Goal: Task Accomplishment & Management: Complete application form

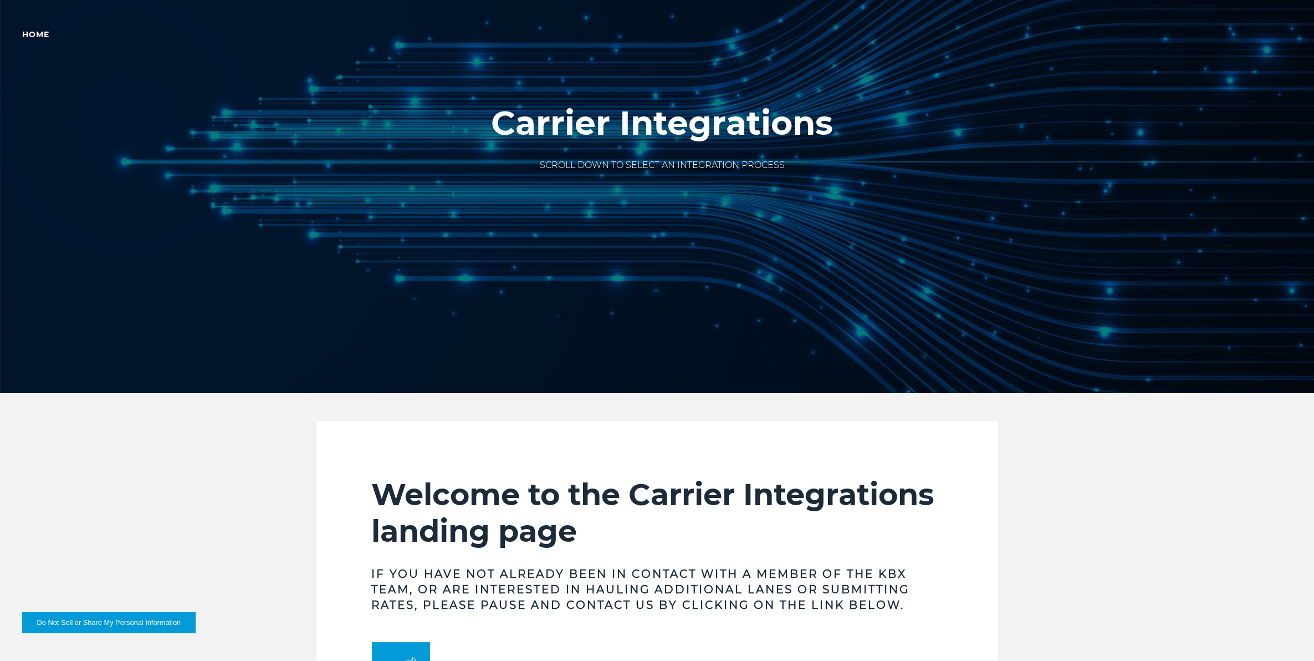
drag, startPoint x: 416, startPoint y: 129, endPoint x: 395, endPoint y: 109, distance: 29.4
click at [414, 129] on div at bounding box center [662, 162] width 1325 height 462
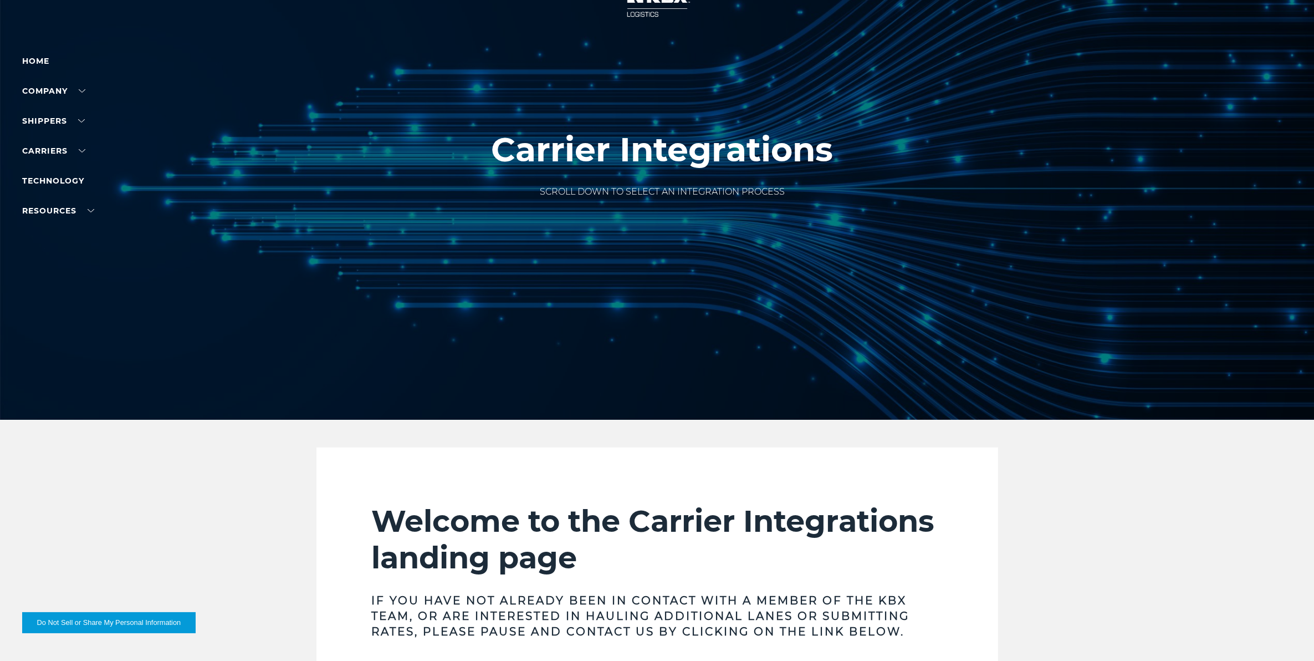
scroll to position [69, 0]
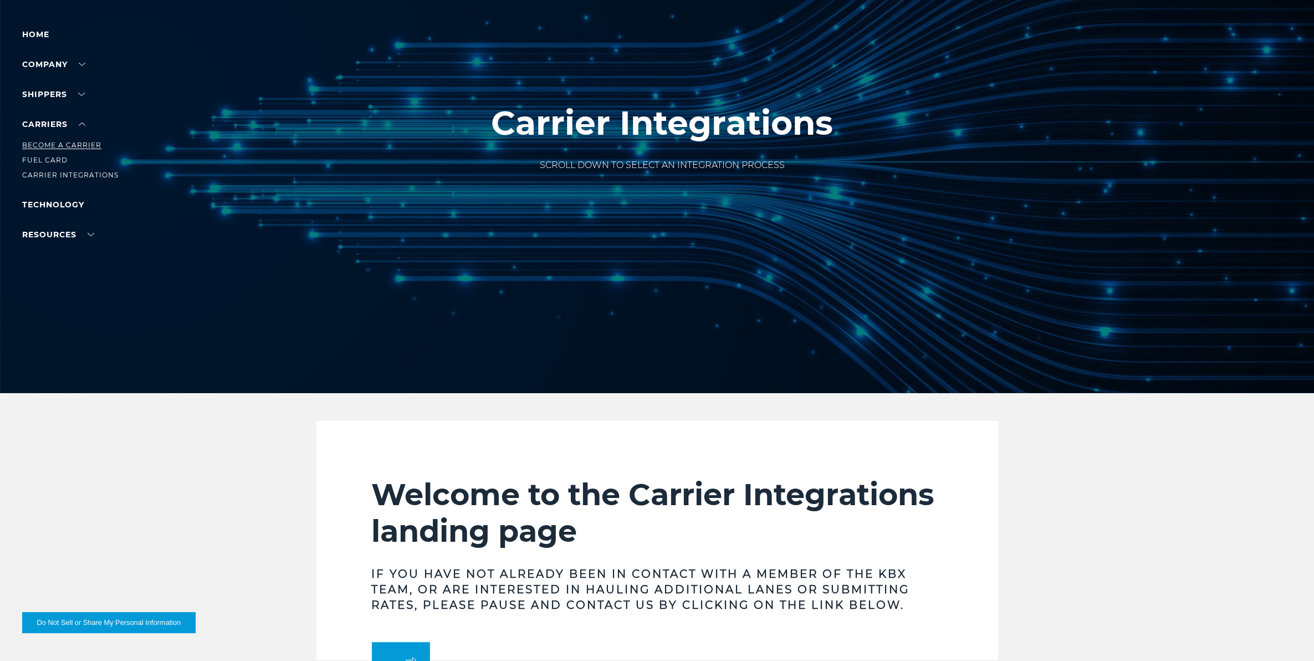
click at [51, 145] on link "Become a Carrier" at bounding box center [61, 145] width 79 height 8
